Goal: Task Accomplishment & Management: Complete application form

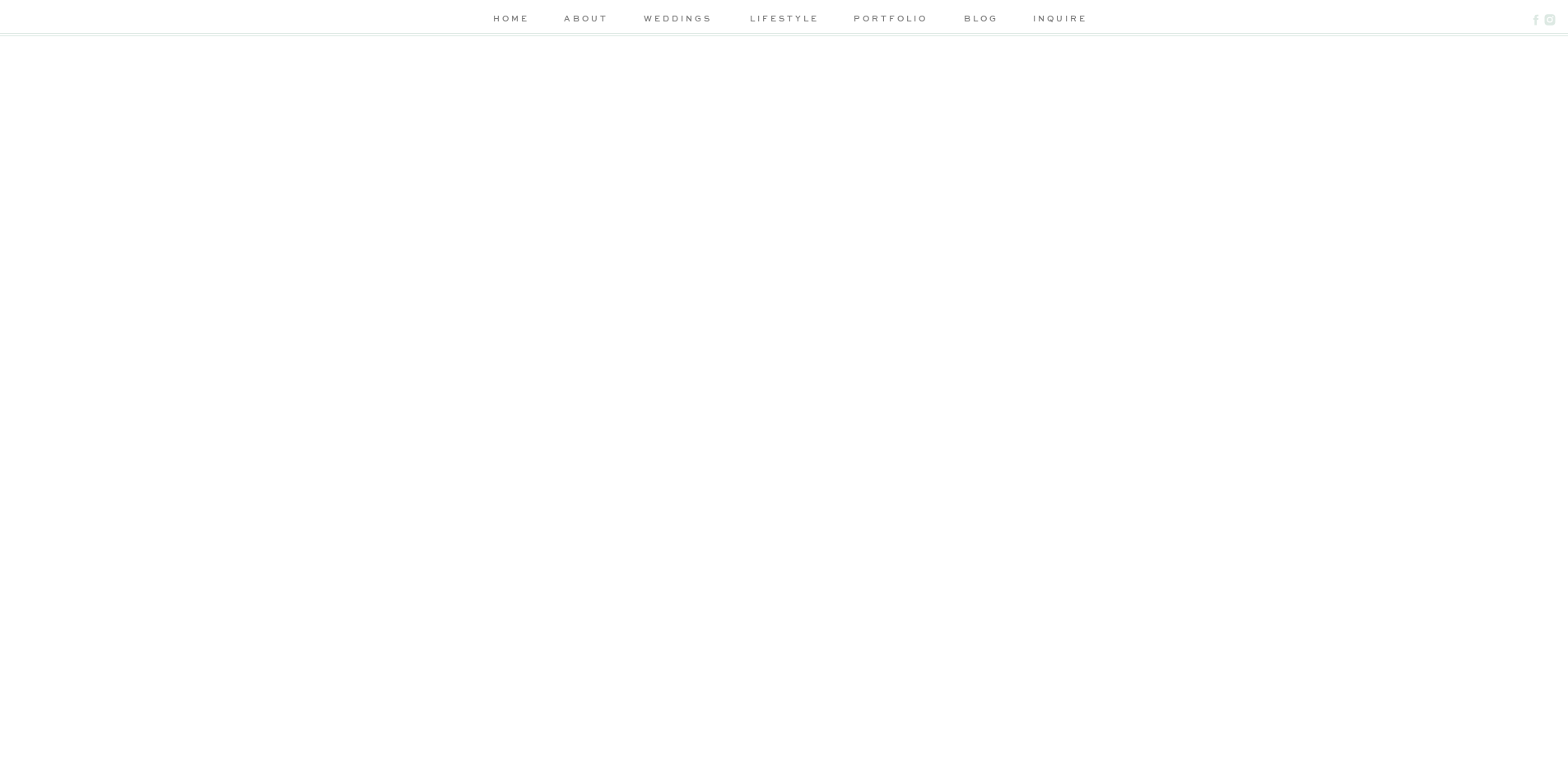
scroll to position [576, 0]
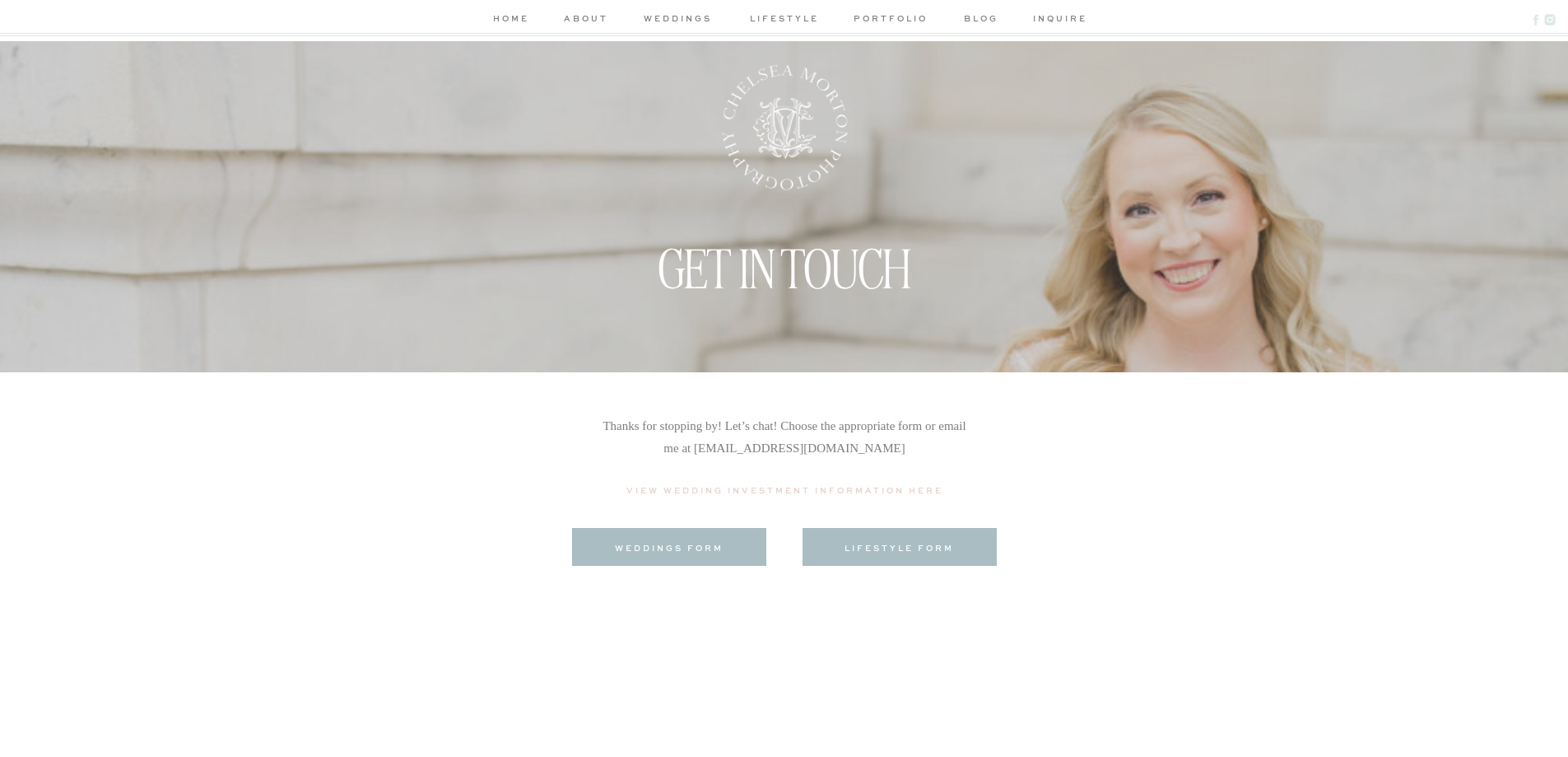
scroll to position [0, 0]
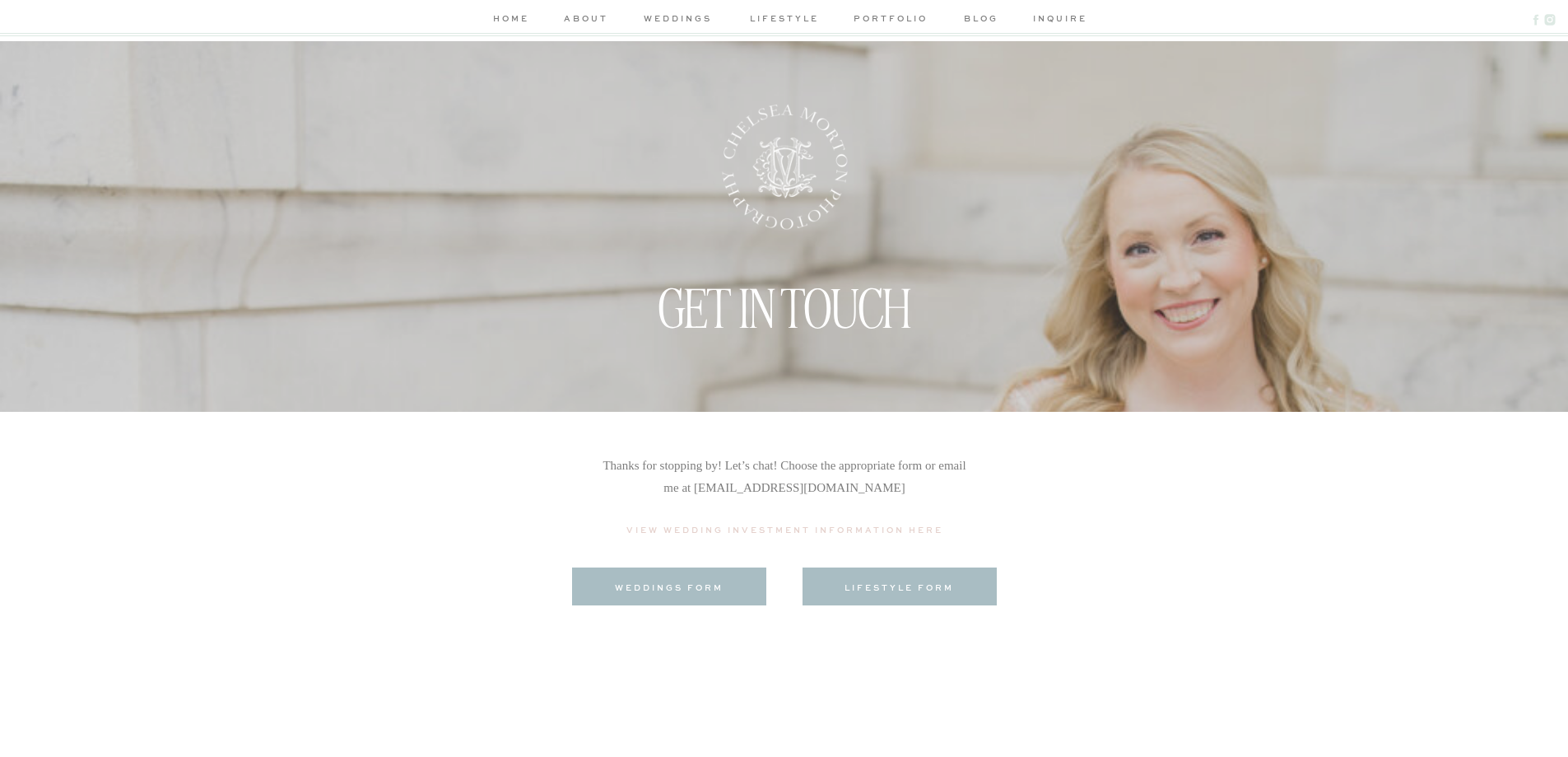
click at [742, 533] on p "View Wedding Investment Information Here" at bounding box center [785, 531] width 329 height 19
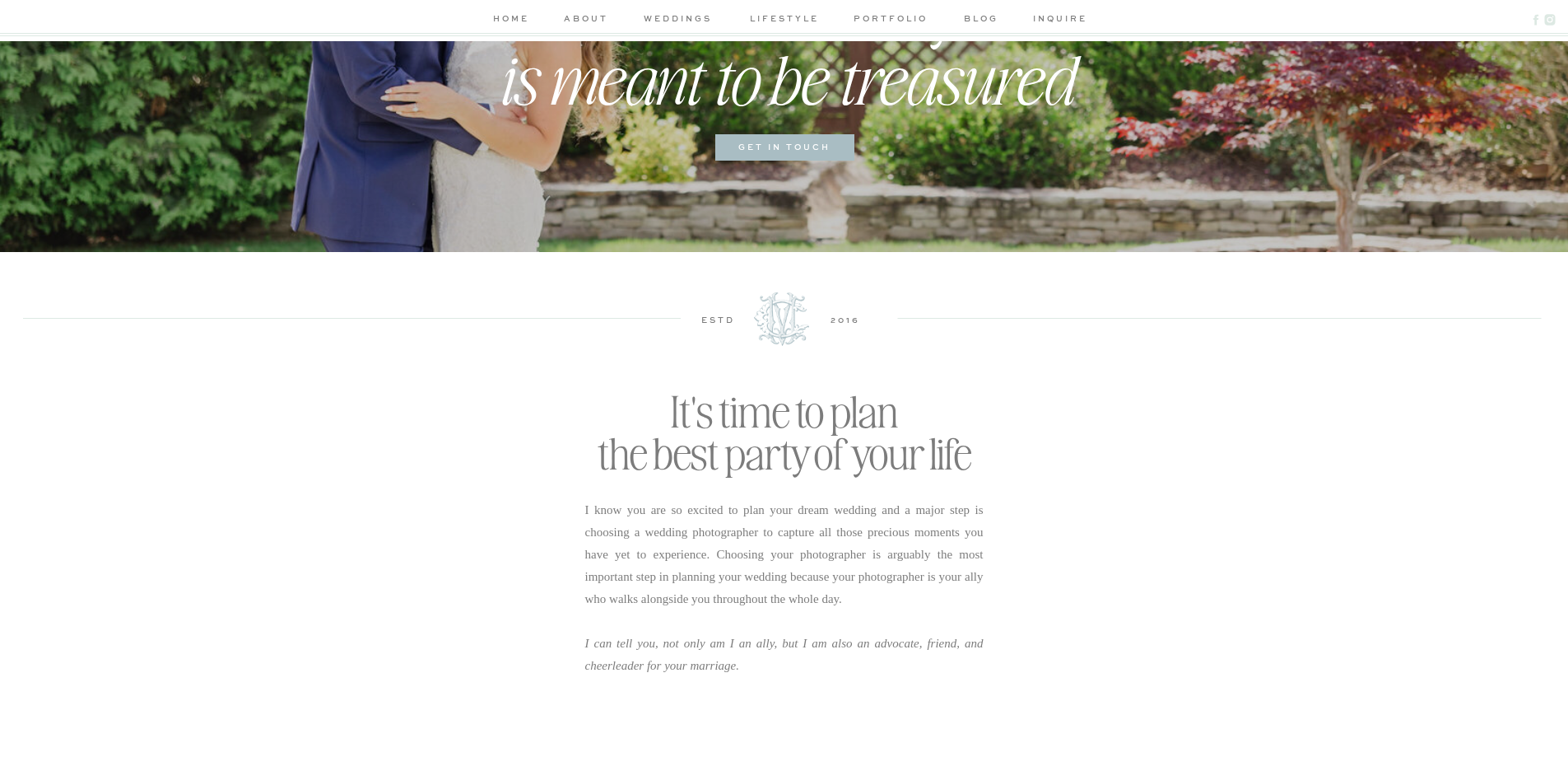
scroll to position [412, 0]
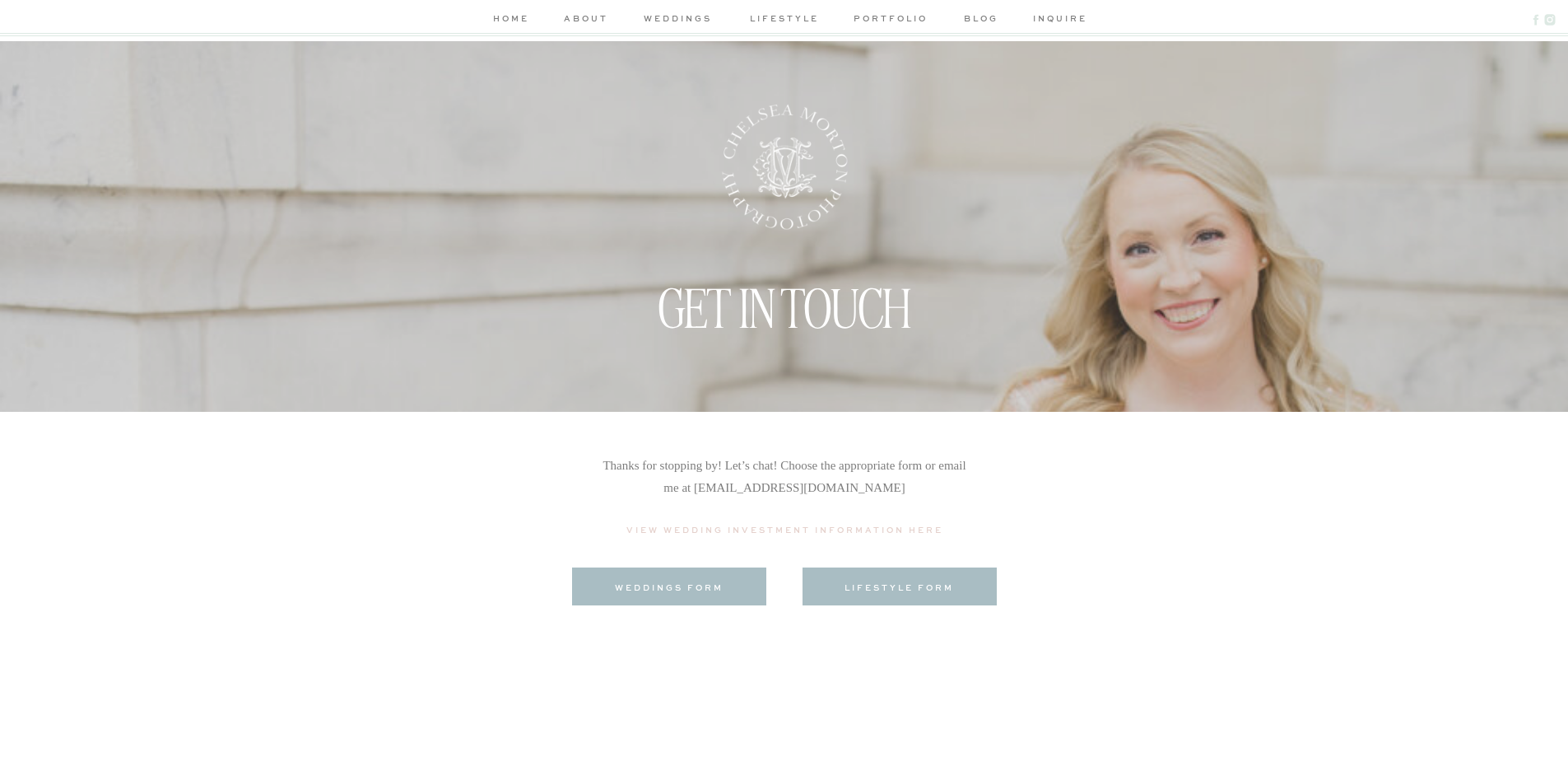
click at [906, 583] on h3 "lifestyle form" at bounding box center [899, 586] width 165 height 13
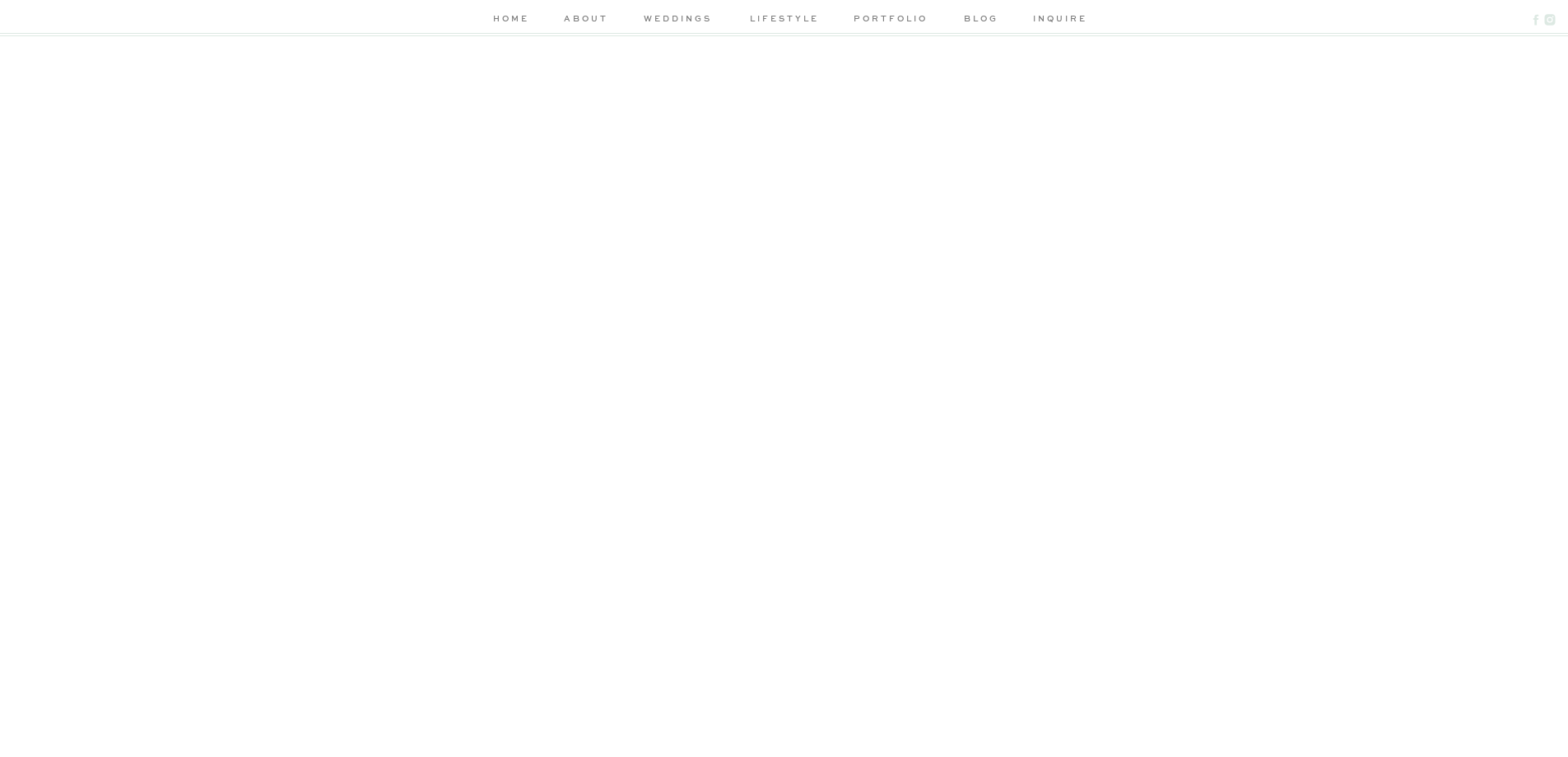
scroll to position [732, 0]
click at [711, 492] on span "Use the right word" at bounding box center [712, 487] width 80 height 16
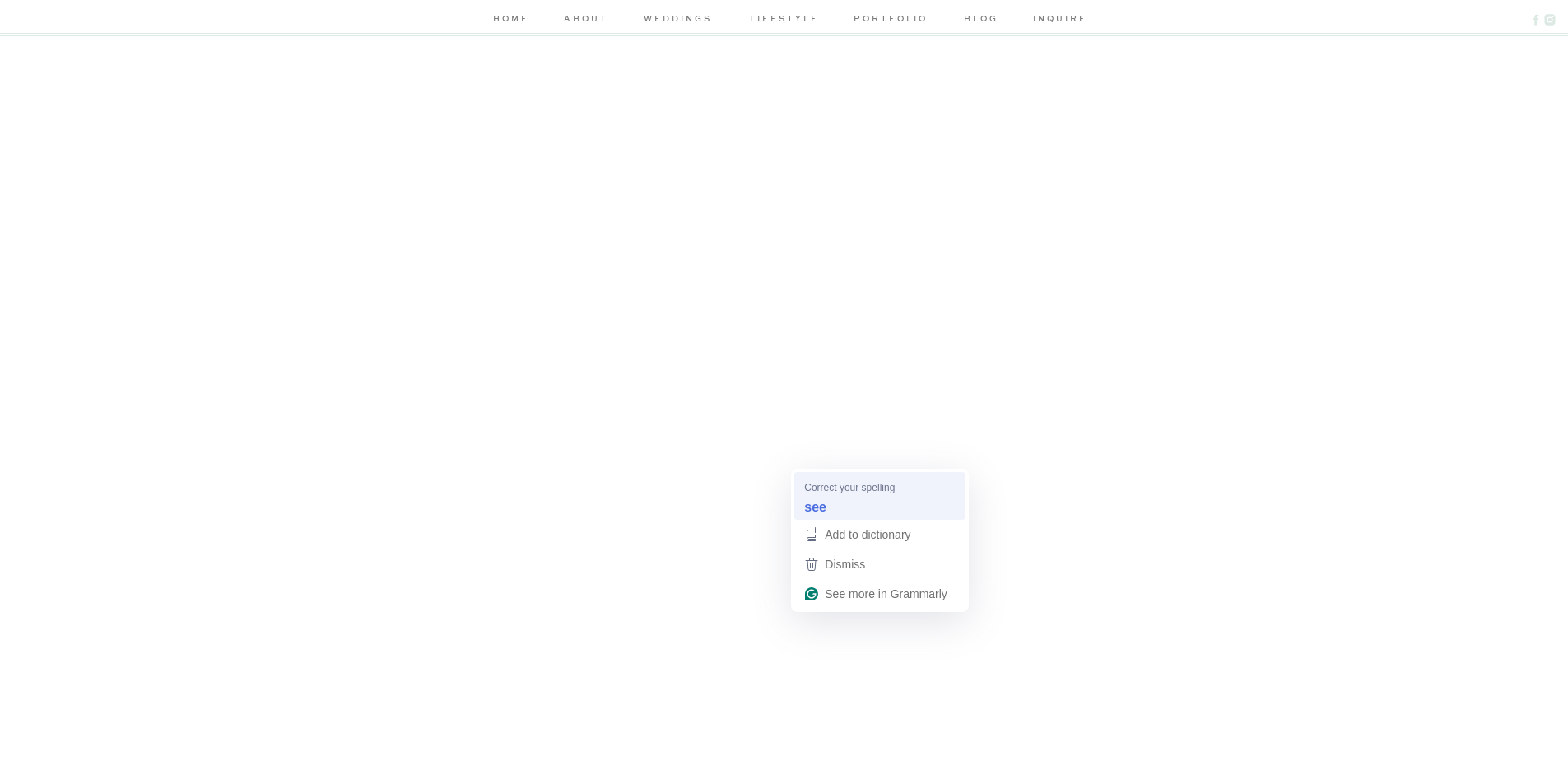
click at [818, 497] on strong "see" at bounding box center [815, 506] width 22 height 19
click at [839, 485] on span "Fix capitalization" at bounding box center [863, 487] width 73 height 16
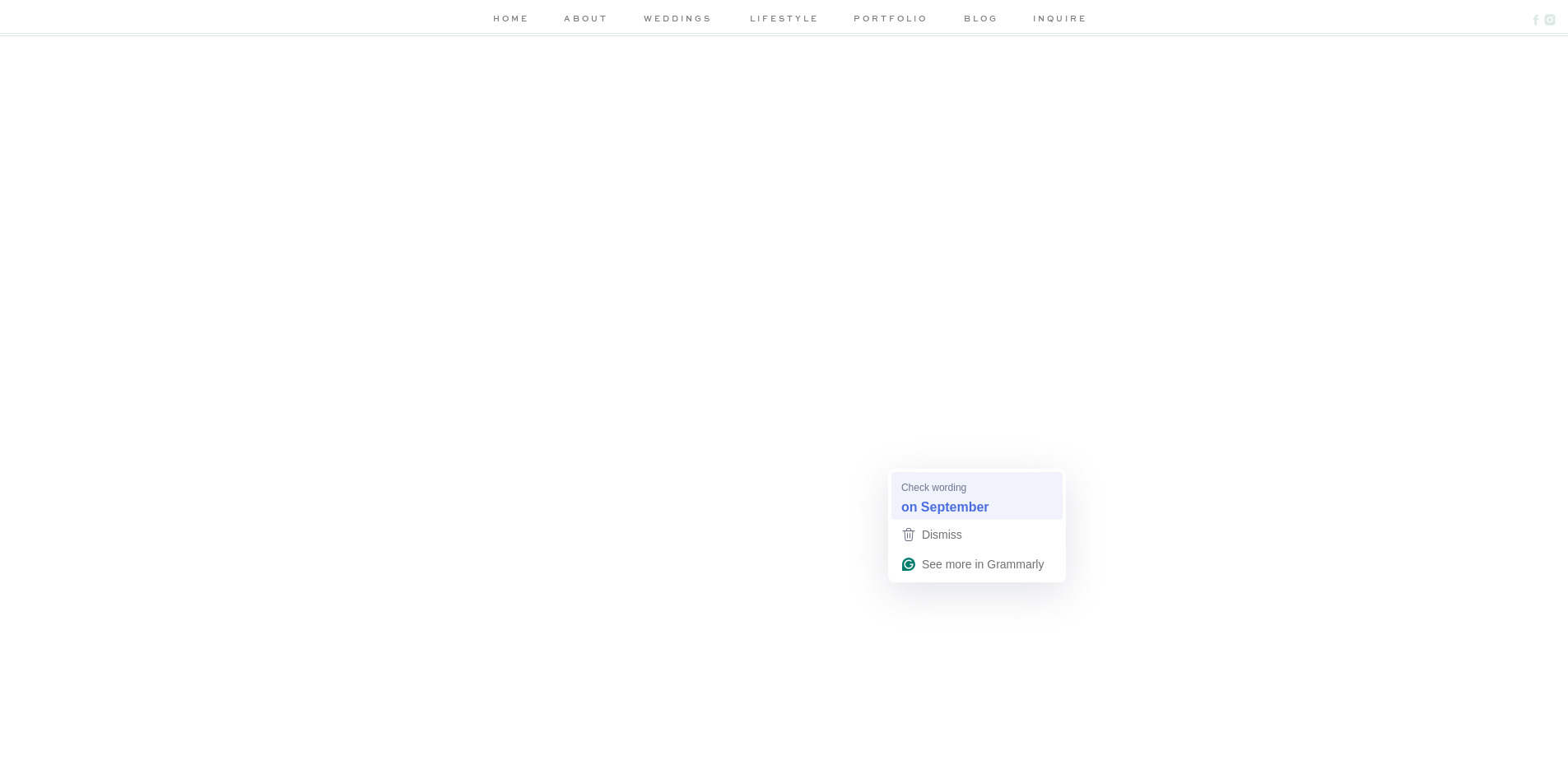
click at [922, 479] on div "Check wording" at bounding box center [933, 485] width 65 height 15
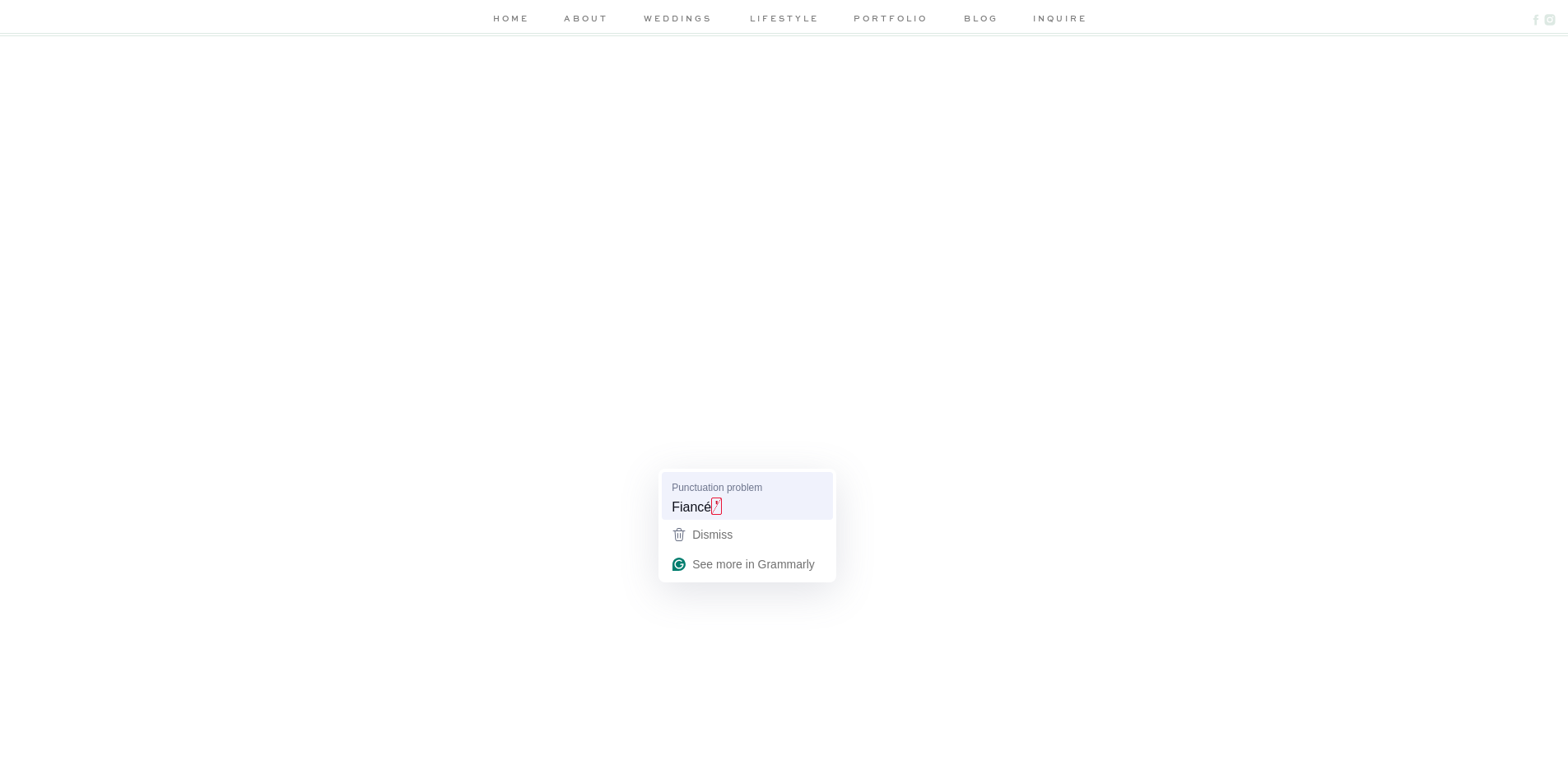
click at [695, 495] on div "Fiancé '" at bounding box center [748, 506] width 158 height 26
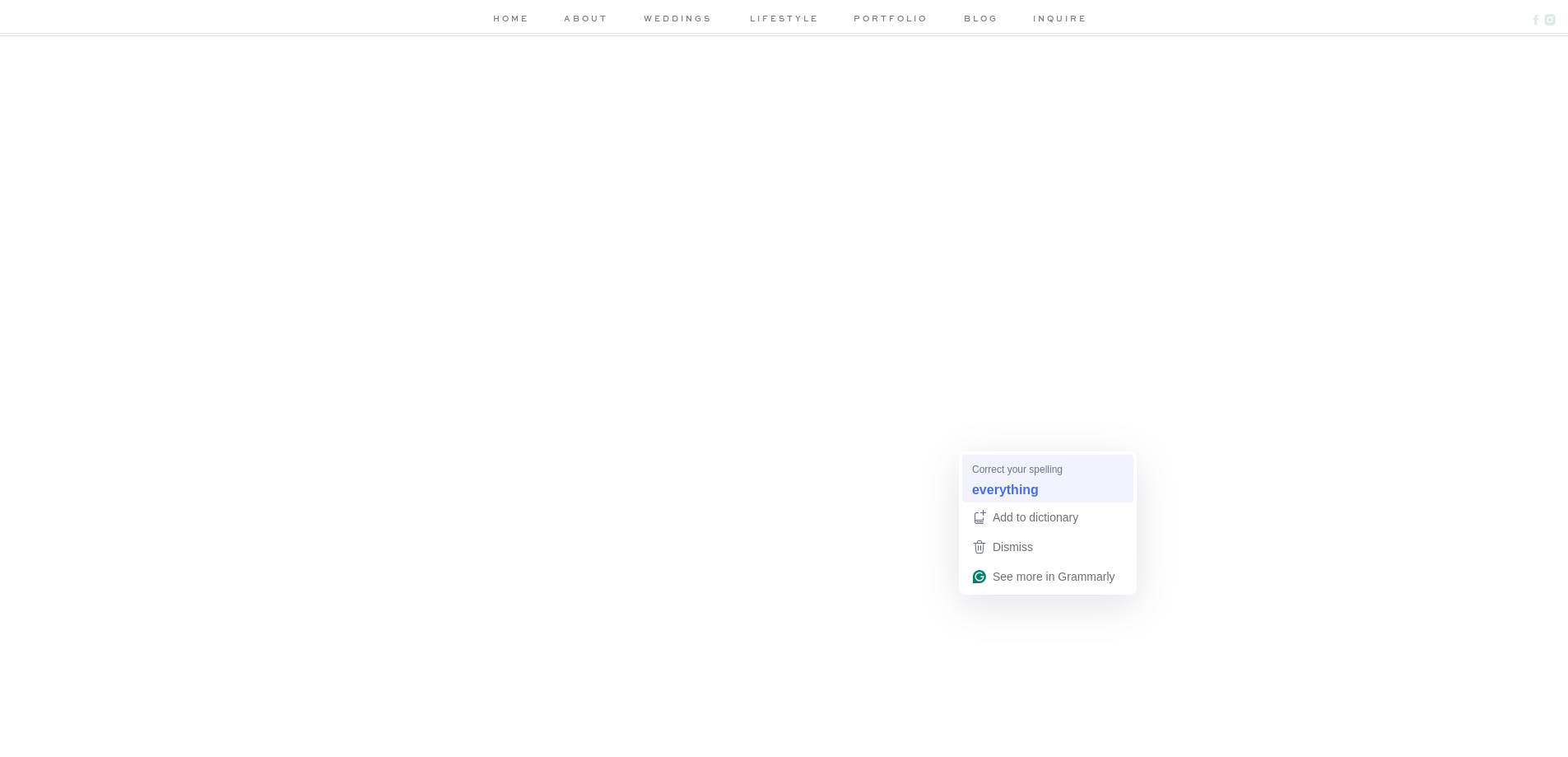
click at [994, 470] on span "Correct your spelling" at bounding box center [1017, 469] width 91 height 16
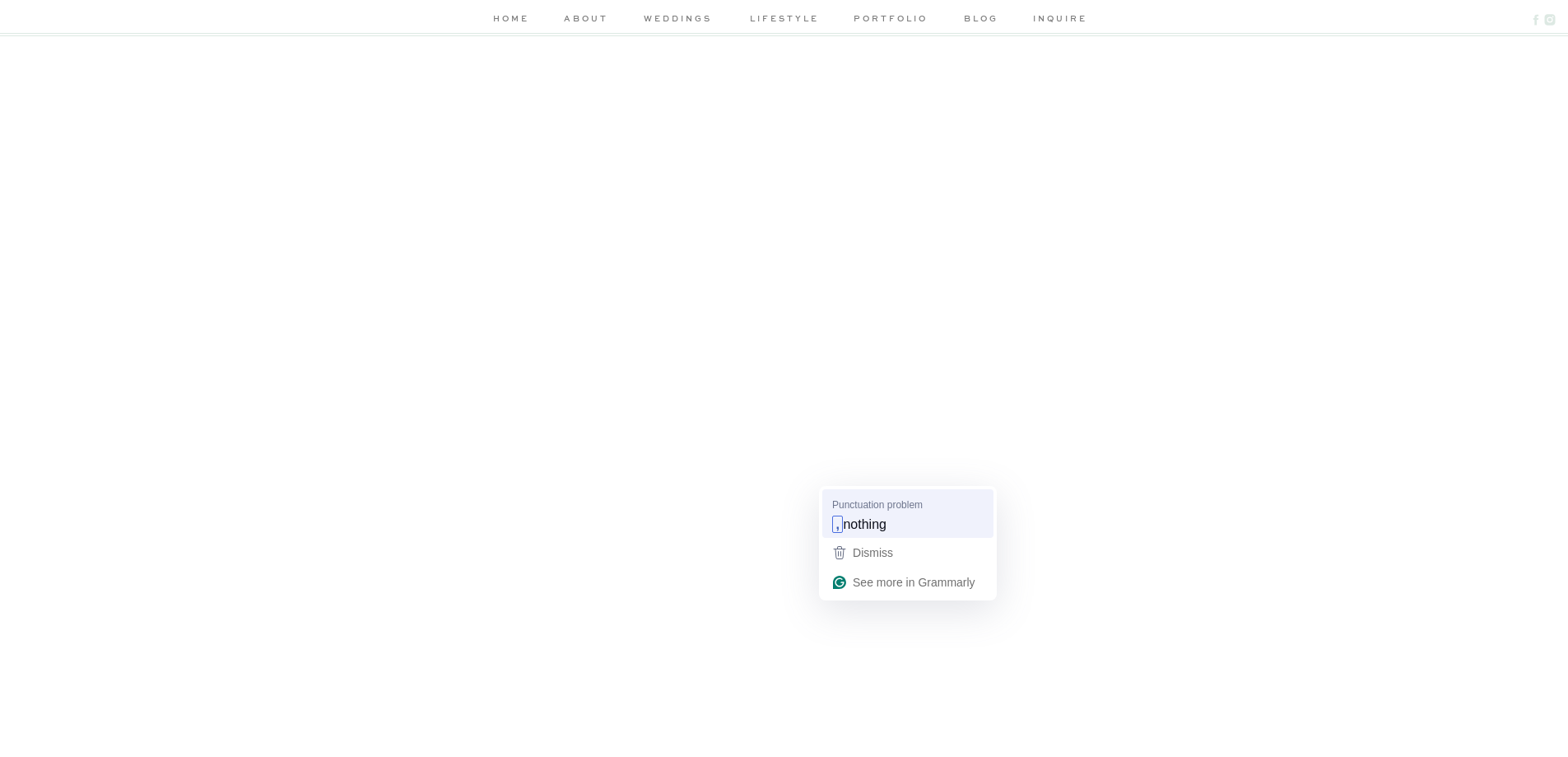
click at [866, 507] on span "Punctuation problem" at bounding box center [877, 504] width 91 height 16
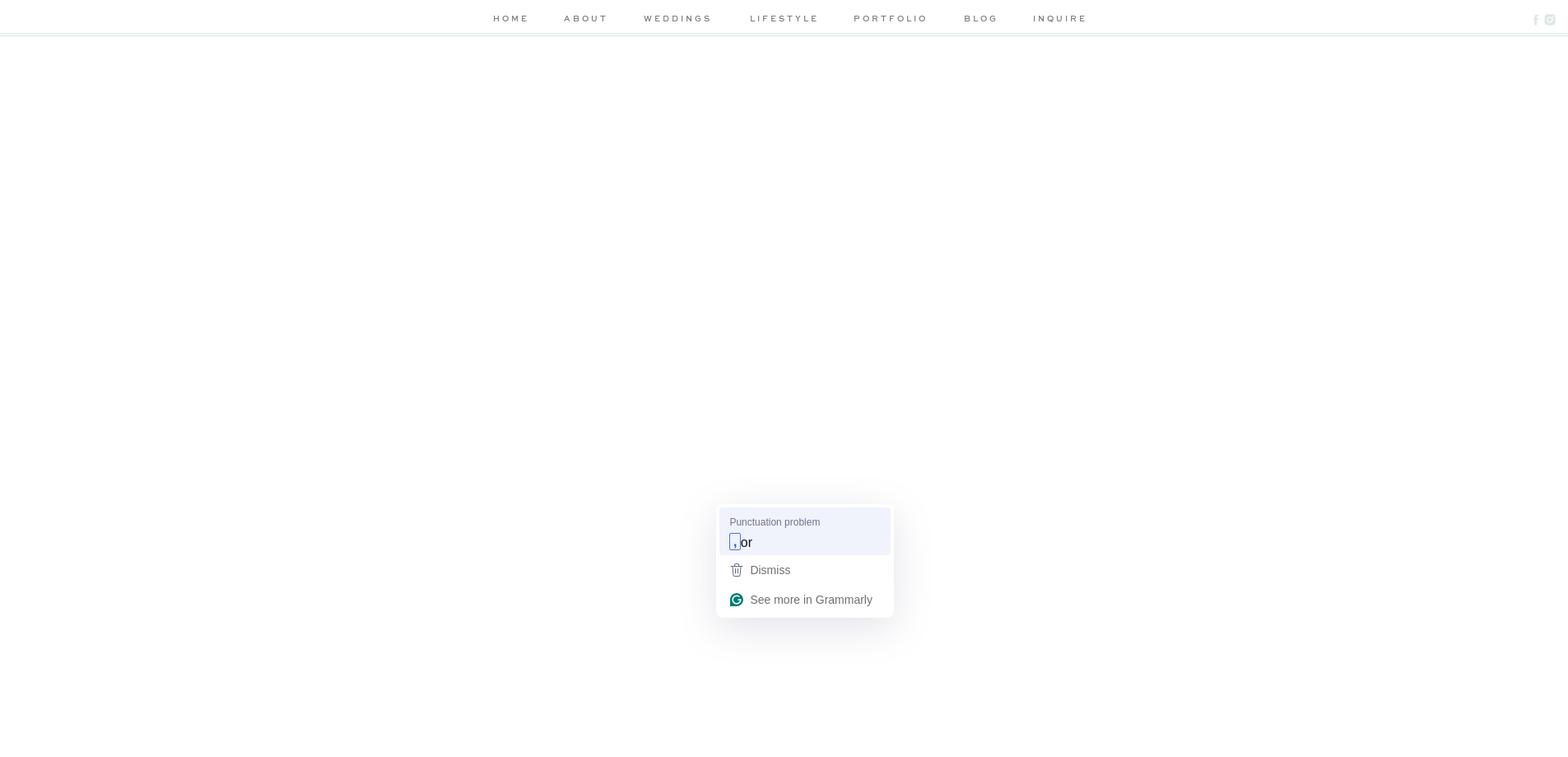
click at [763, 532] on div ", or" at bounding box center [805, 541] width 158 height 26
click at [1245, 322] on div "home about weddings lifestyle portfolio blog inquire weddings engagements lifes…" at bounding box center [784, 630] width 1568 height 2723
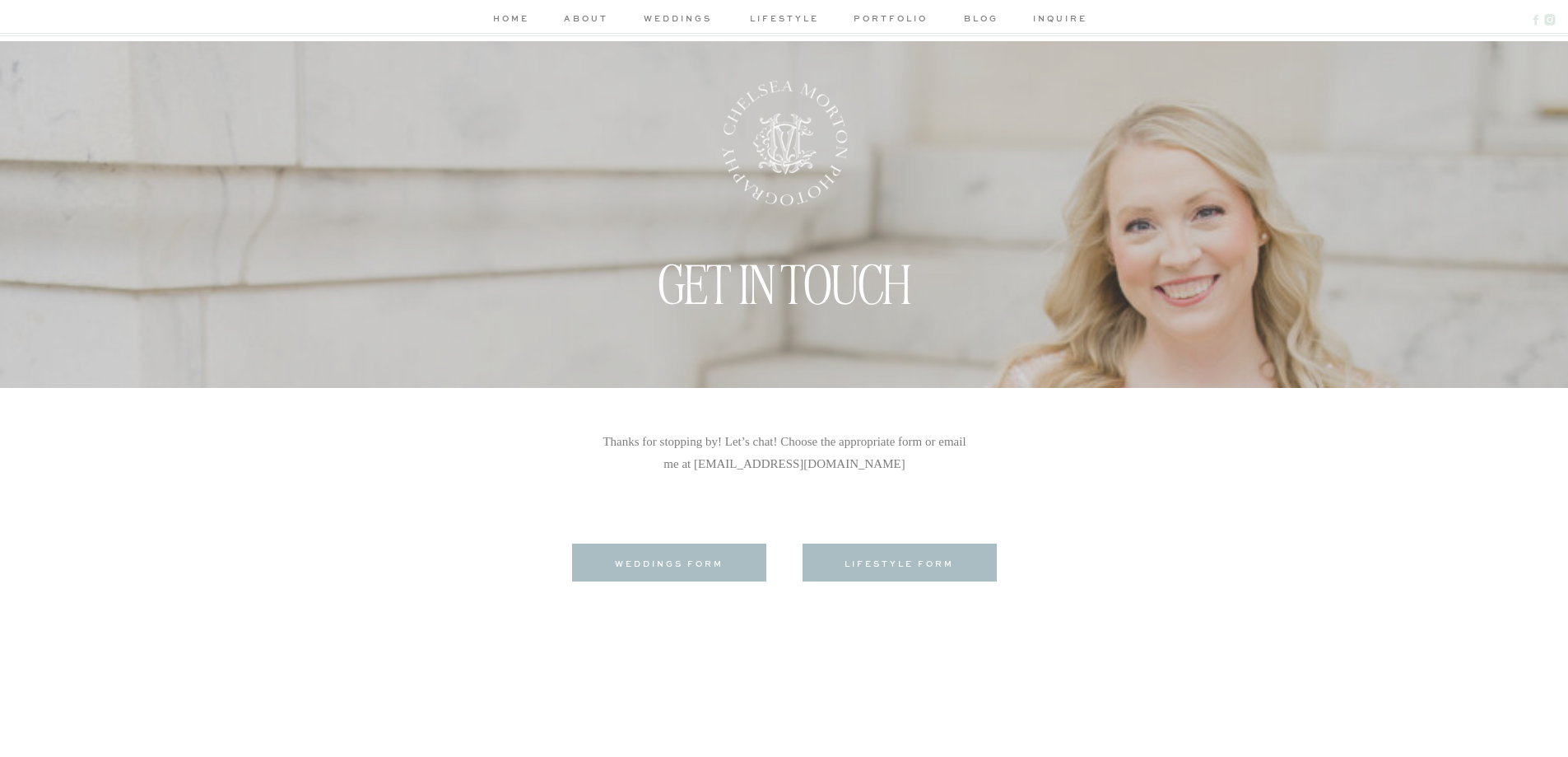
scroll to position [0, 0]
